Goal: Task Accomplishment & Management: Complete application form

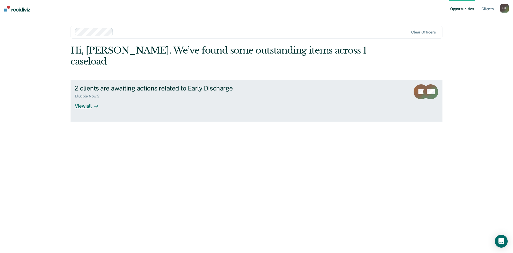
click at [89, 98] on div "View all" at bounding box center [90, 103] width 30 height 10
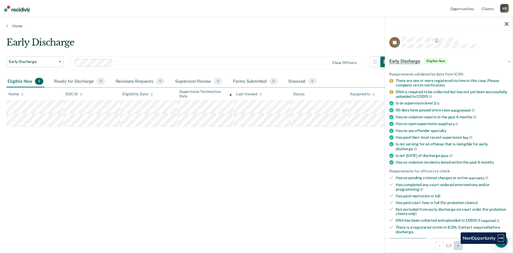
click at [457, 244] on button "Next Opportunity" at bounding box center [458, 245] width 9 height 9
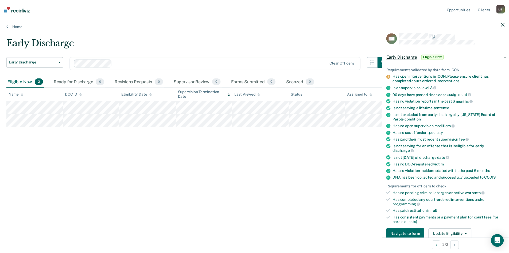
scroll to position [5, 0]
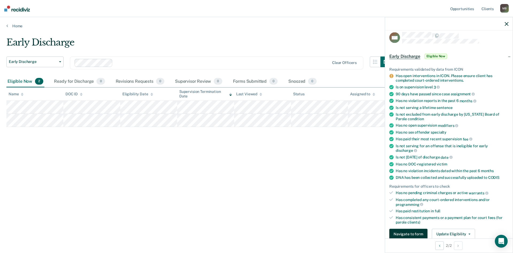
click at [421, 233] on button "Navigate to form" at bounding box center [409, 233] width 38 height 11
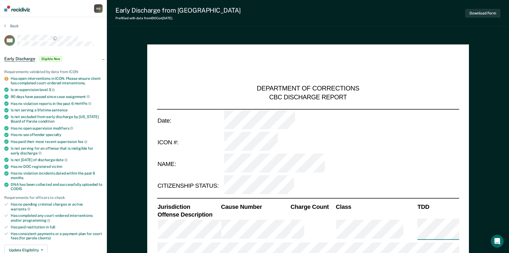
drag, startPoint x: 347, startPoint y: 126, endPoint x: 303, endPoint y: 46, distance: 91.4
click at [12, 26] on button "Back" at bounding box center [11, 26] width 14 height 5
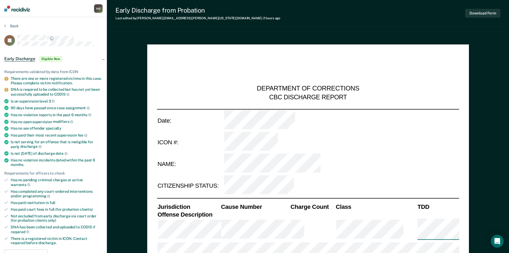
drag, startPoint x: 378, startPoint y: 75, endPoint x: 360, endPoint y: 29, distance: 49.5
drag, startPoint x: 416, startPoint y: 51, endPoint x: 379, endPoint y: -18, distance: 78.7
click at [103, 58] on div "Early Discharge Eligible Now" at bounding box center [53, 58] width 107 height 17
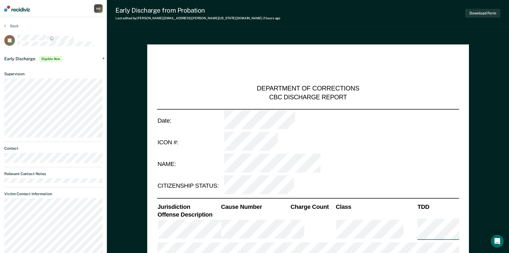
click at [103, 58] on div "Early Discharge Eligible Now" at bounding box center [53, 58] width 107 height 17
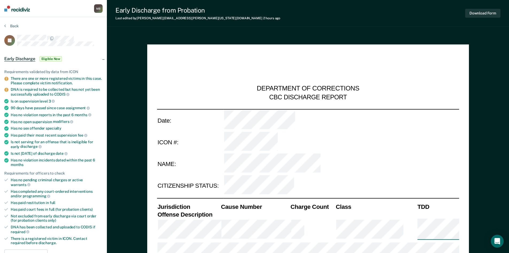
click at [103, 58] on div "Early Discharge Eligible Now" at bounding box center [53, 58] width 107 height 17
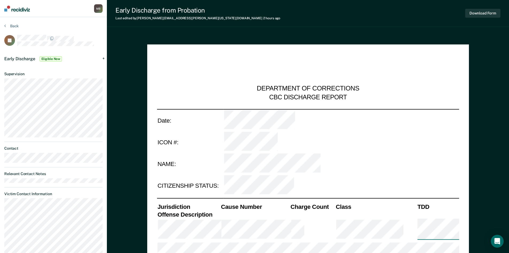
drag, startPoint x: 80, startPoint y: 64, endPoint x: 82, endPoint y: 13, distance: 51.4
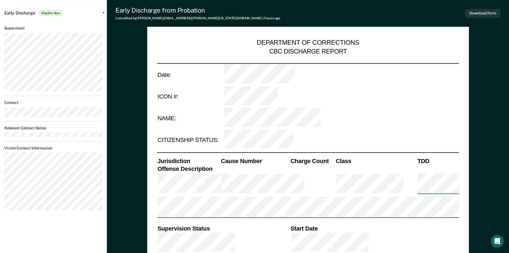
drag, startPoint x: 407, startPoint y: 91, endPoint x: 406, endPoint y: 99, distance: 8.3
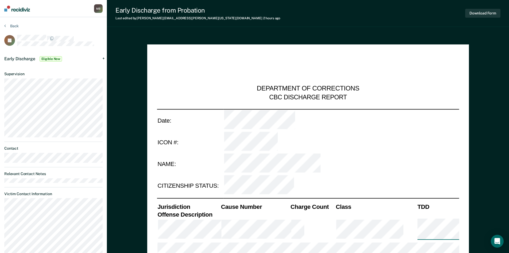
drag, startPoint x: 366, startPoint y: 101, endPoint x: 344, endPoint y: 26, distance: 78.2
click at [105, 57] on div "Early Discharge Eligible Now" at bounding box center [53, 58] width 107 height 17
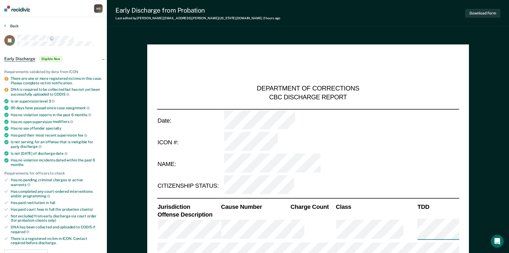
click at [12, 28] on button "Back" at bounding box center [11, 26] width 14 height 5
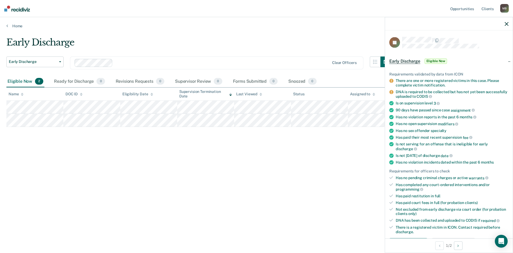
click at [340, 178] on div "Early Discharge Early Discharge Early Discharge Clear officers Eligible Now 2 R…" at bounding box center [256, 125] width 501 height 176
drag, startPoint x: 363, startPoint y: 139, endPoint x: 462, endPoint y: 56, distance: 128.9
click at [364, 138] on div "Early Discharge Early Discharge Early Discharge Clear officers Eligible Now 2 R…" at bounding box center [256, 125] width 501 height 176
click at [506, 22] on icon "button" at bounding box center [507, 24] width 4 height 4
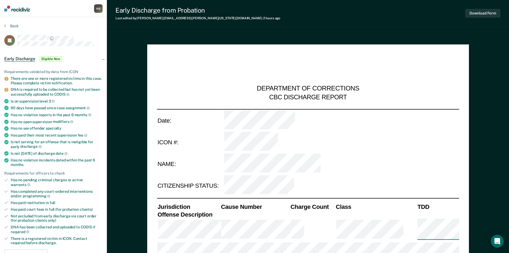
click at [16, 91] on div "DNA is required to be collected but has not yet been successfully uploaded to C…" at bounding box center [57, 91] width 92 height 9
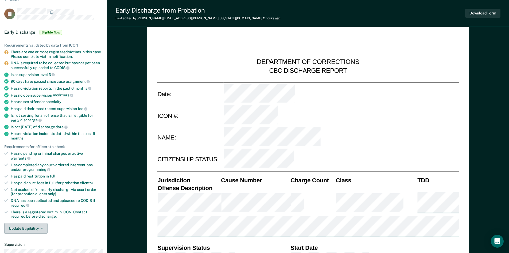
scroll to position [33, 0]
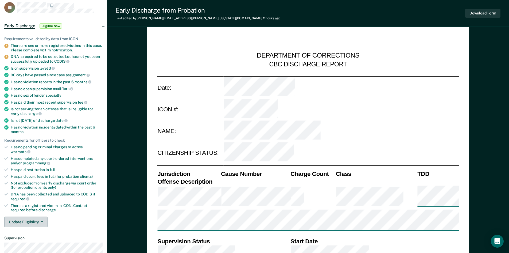
click at [34, 216] on button "Update Eligibility" at bounding box center [25, 221] width 43 height 11
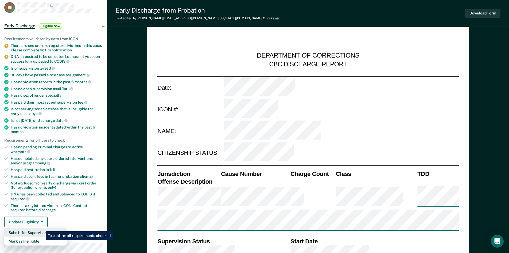
click at [42, 228] on button "Submit for Supervisor Approval" at bounding box center [35, 232] width 63 height 9
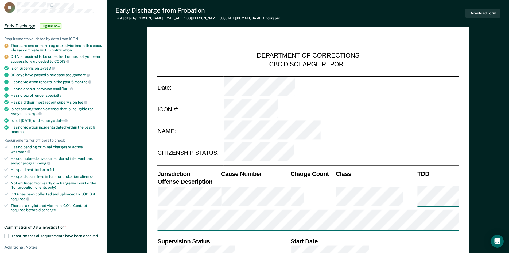
click at [10, 234] on label "I confirm that all requirements have been checked." at bounding box center [53, 236] width 98 height 4
click at [99, 234] on input "I confirm that all requirements have been checked." at bounding box center [99, 234] width 0 height 0
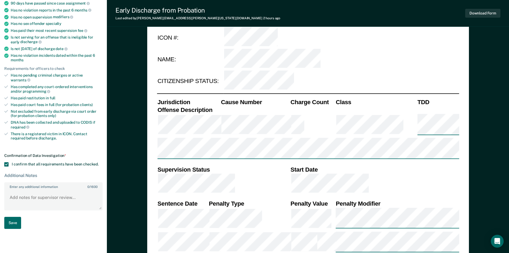
drag, startPoint x: 116, startPoint y: 183, endPoint x: 118, endPoint y: 199, distance: 15.8
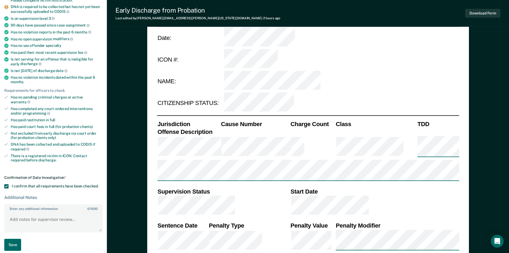
scroll to position [94, 0]
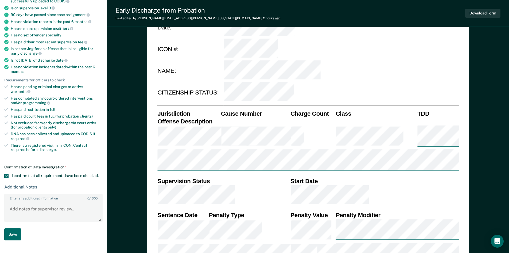
drag, startPoint x: 118, startPoint y: 199, endPoint x: 129, endPoint y: 212, distance: 17.0
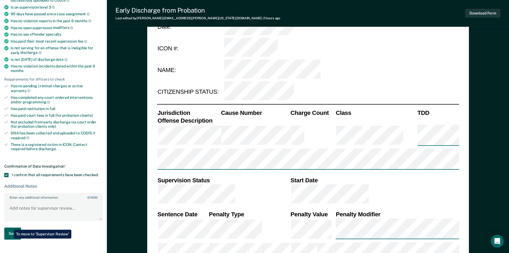
click at [10, 227] on button "Save" at bounding box center [12, 233] width 17 height 12
type textarea "x"
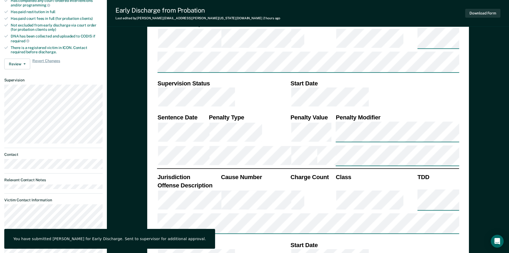
drag, startPoint x: 123, startPoint y: 154, endPoint x: 123, endPoint y: 183, distance: 28.3
